Goal: Transaction & Acquisition: Purchase product/service

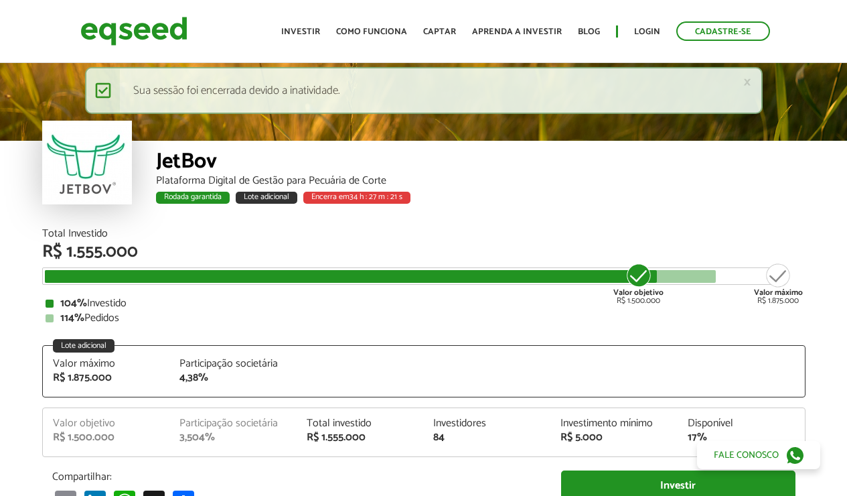
scroll to position [1575, 0]
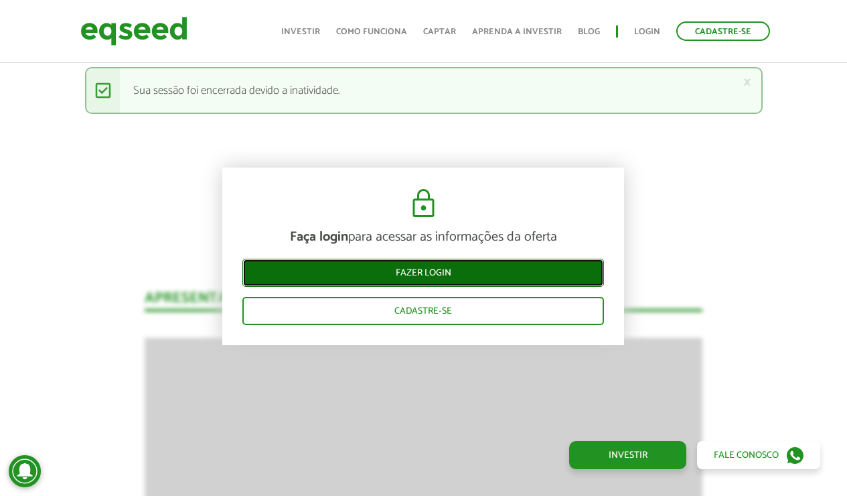
click at [511, 264] on link "Fazer login" at bounding box center [424, 273] width 362 height 28
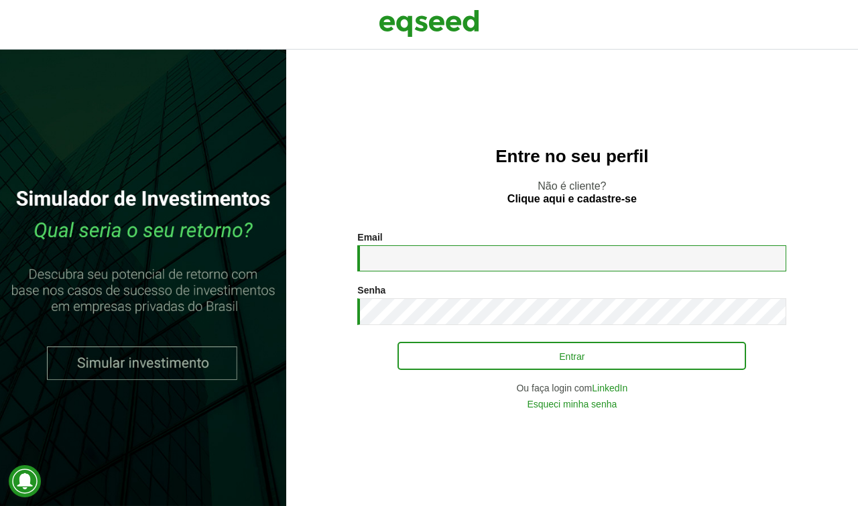
type input "**********"
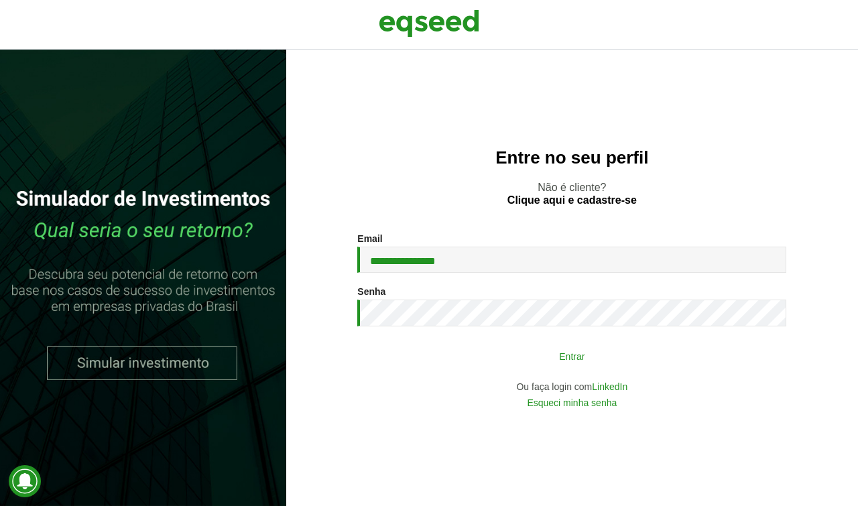
click at [490, 346] on button "Entrar" at bounding box center [571, 355] width 348 height 25
